Goal: Information Seeking & Learning: Learn about a topic

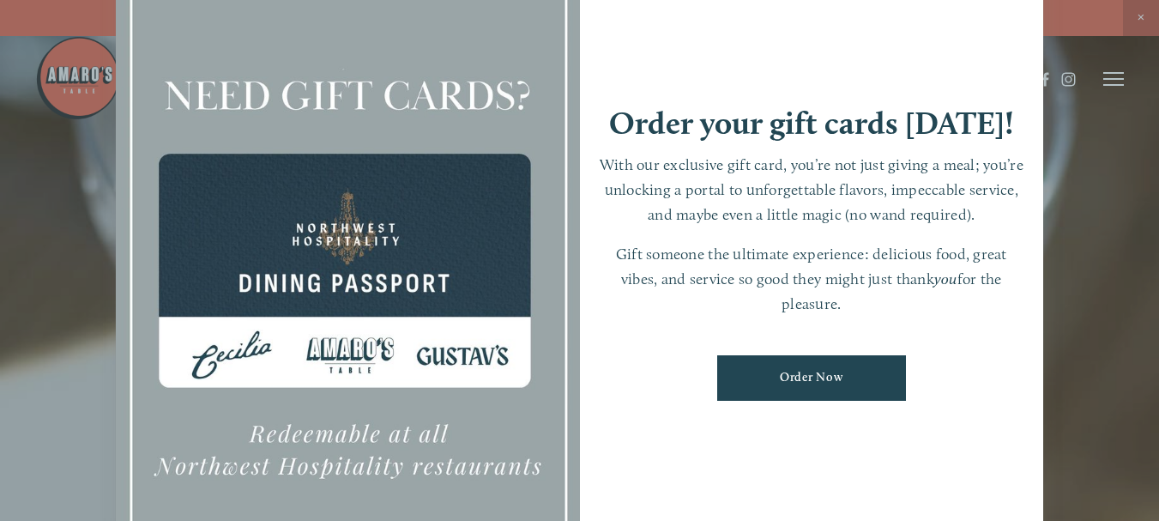
click at [1139, 15] on div at bounding box center [579, 260] width 1159 height 521
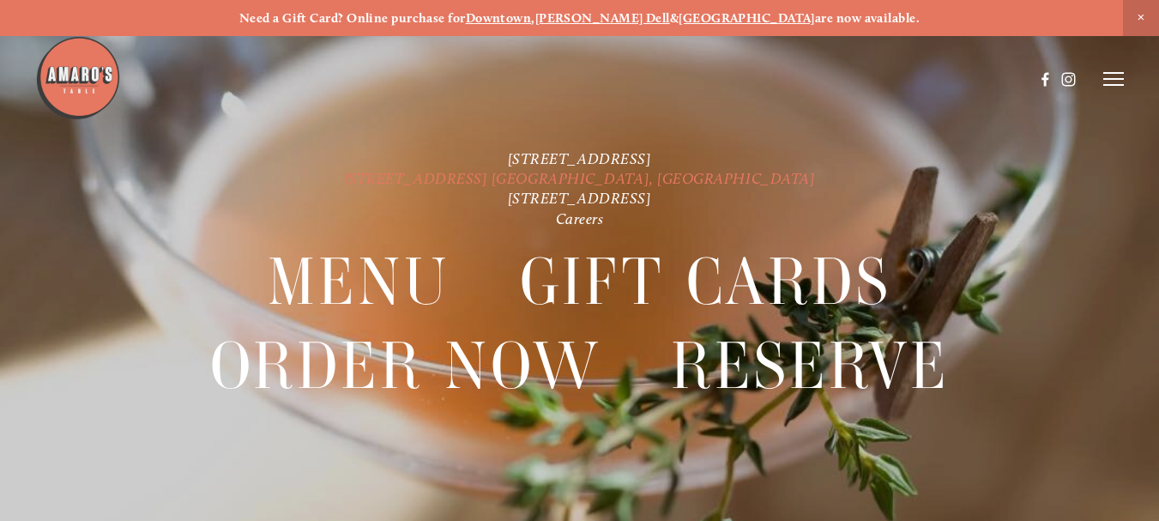
click at [572, 179] on link "[STREET_ADDRESS] [GEOGRAPHIC_DATA], [GEOGRAPHIC_DATA]" at bounding box center [580, 178] width 472 height 18
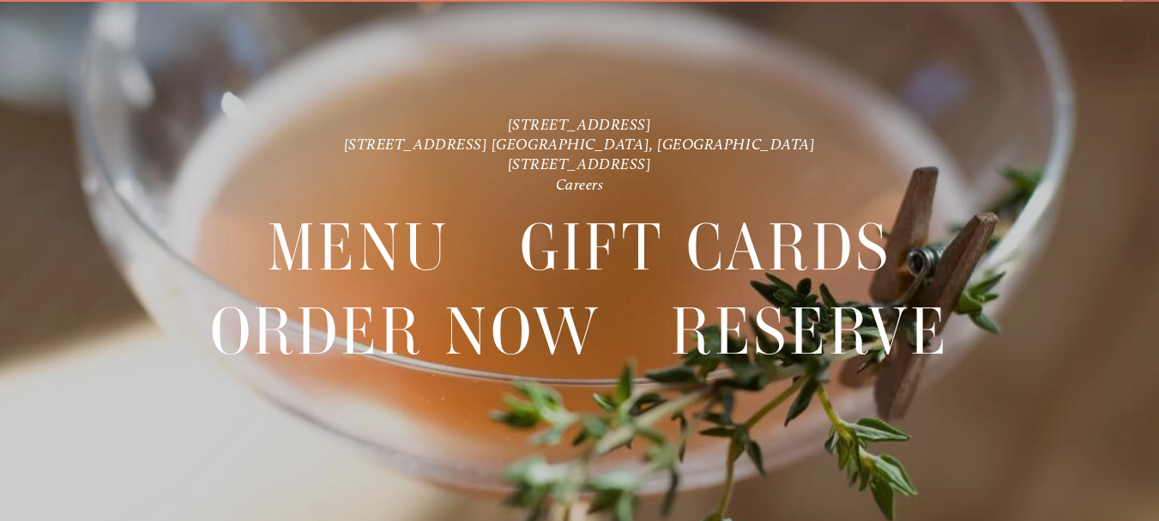
scroll to position [36, 0]
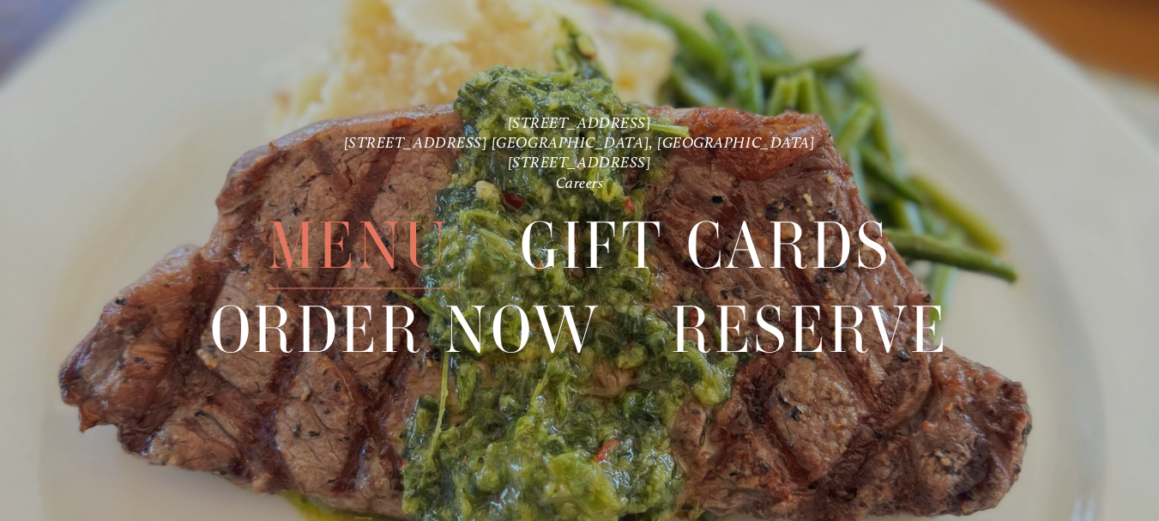
click at [364, 241] on span "Menu" at bounding box center [359, 246] width 182 height 84
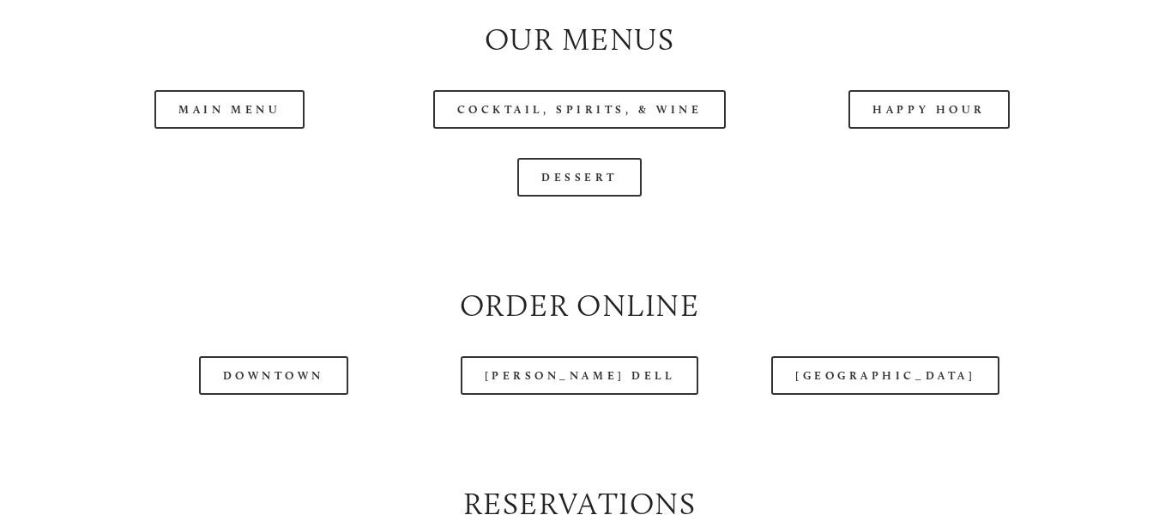
scroll to position [1705, 0]
click at [480, 115] on header "Menu Order Now Visit Gallery 0" at bounding box center [580, 36] width 1090 height 158
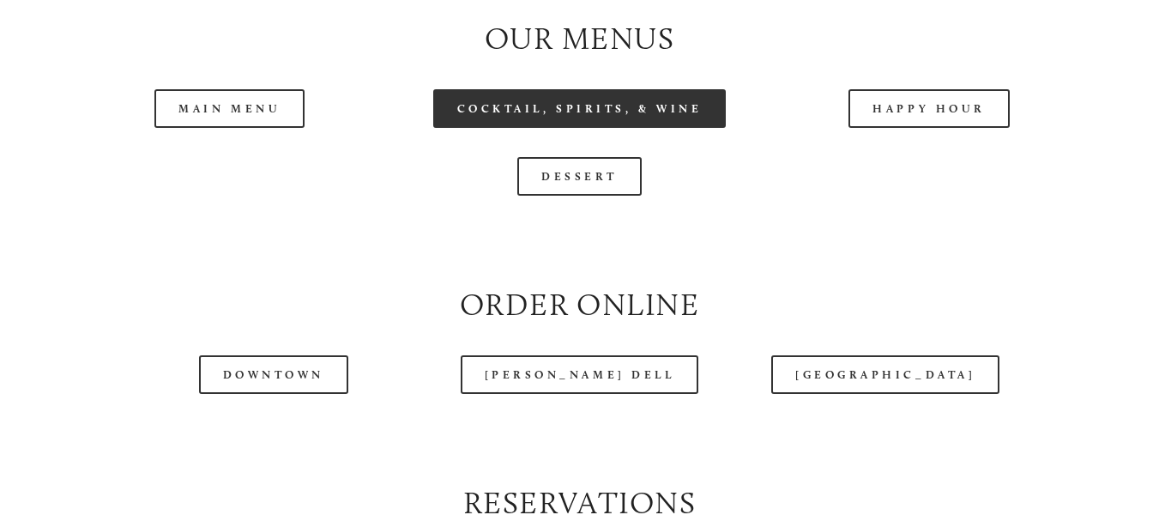
click at [493, 119] on link "Cocktail, Spirits, & Wine" at bounding box center [579, 108] width 293 height 39
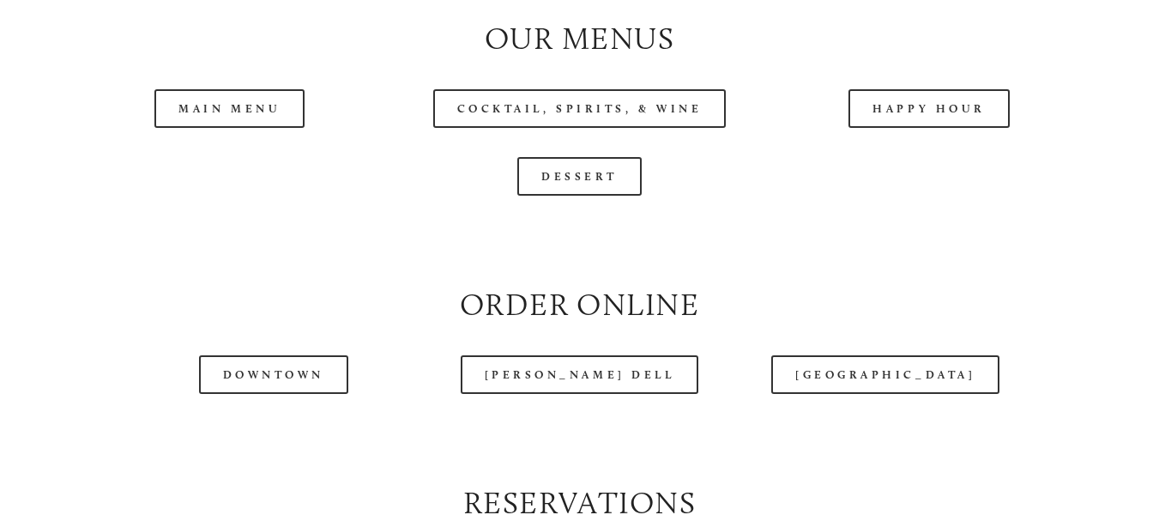
click at [232, 112] on header "Menu Order Now Visit Gallery 0" at bounding box center [580, 36] width 1090 height 158
click at [263, 138] on div "Main Menu" at bounding box center [230, 109] width 350 height 68
click at [258, 118] on link "Main Menu" at bounding box center [229, 108] width 150 height 39
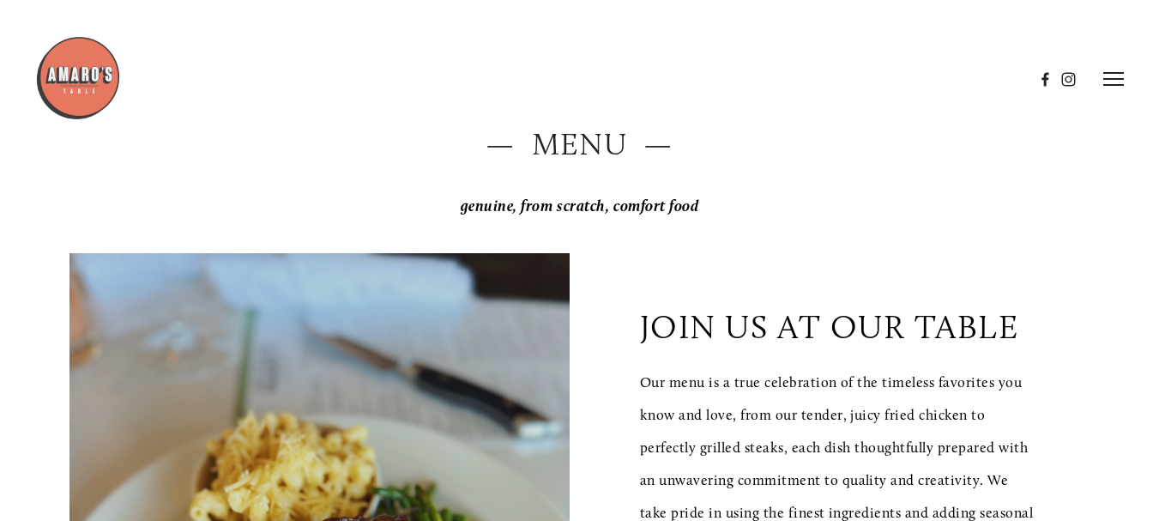
scroll to position [106, 0]
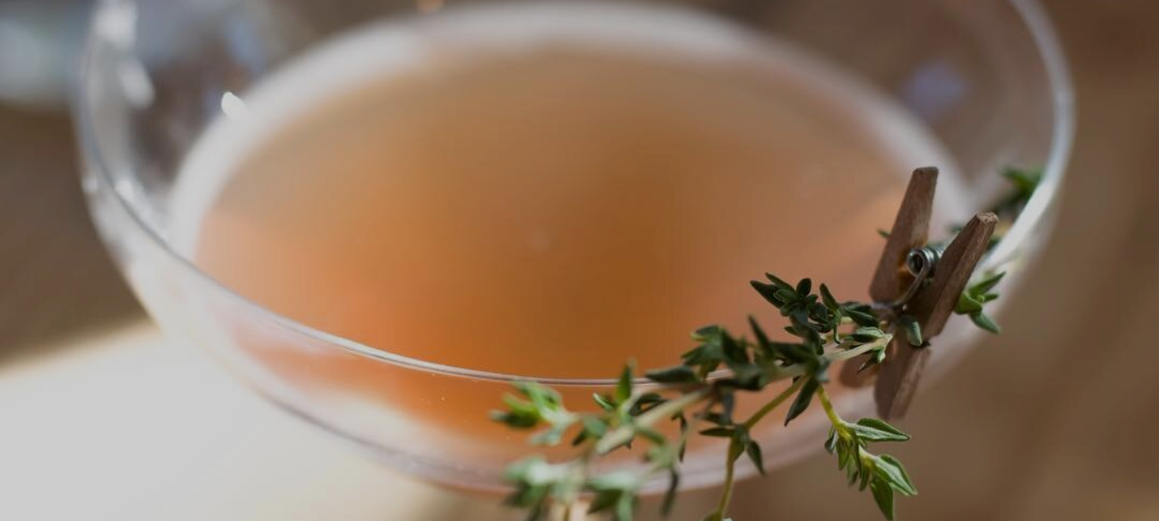
scroll to position [36, 0]
